Goal: Communication & Community: Participate in discussion

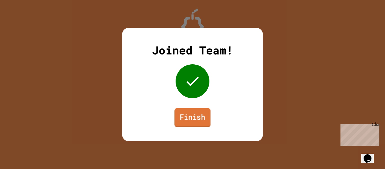
click at [198, 113] on link "Finish" at bounding box center [192, 117] width 36 height 19
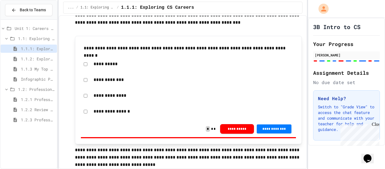
scroll to position [76, 0]
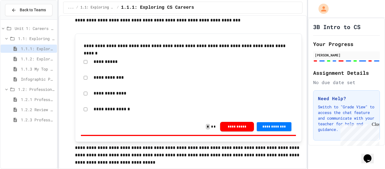
click at [40, 82] on div "Infographic Project: Your favorite CS" at bounding box center [29, 79] width 56 height 8
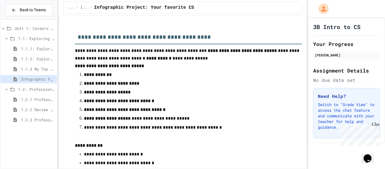
scroll to position [773, 0]
